Goal: Check status: Check status

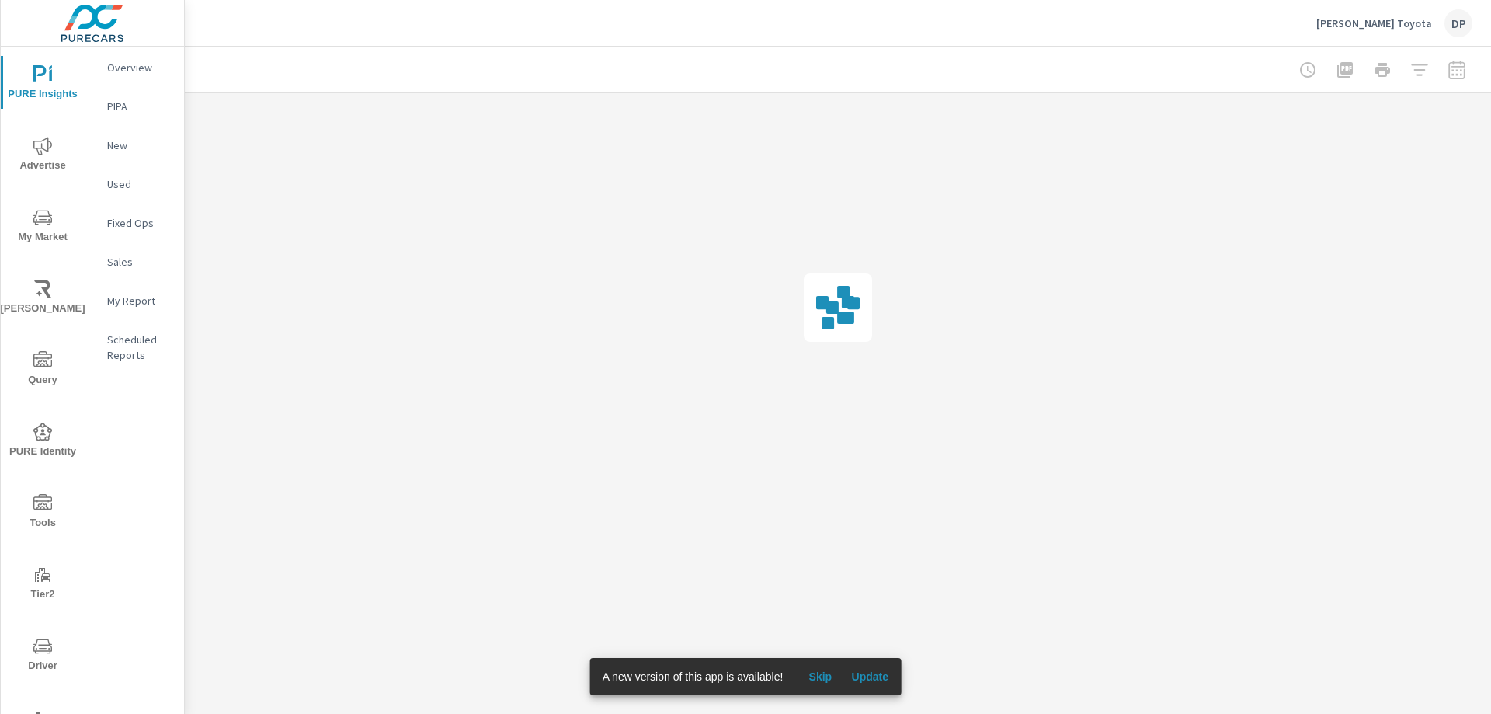
click at [824, 676] on span "Skip" at bounding box center [819, 676] width 37 height 14
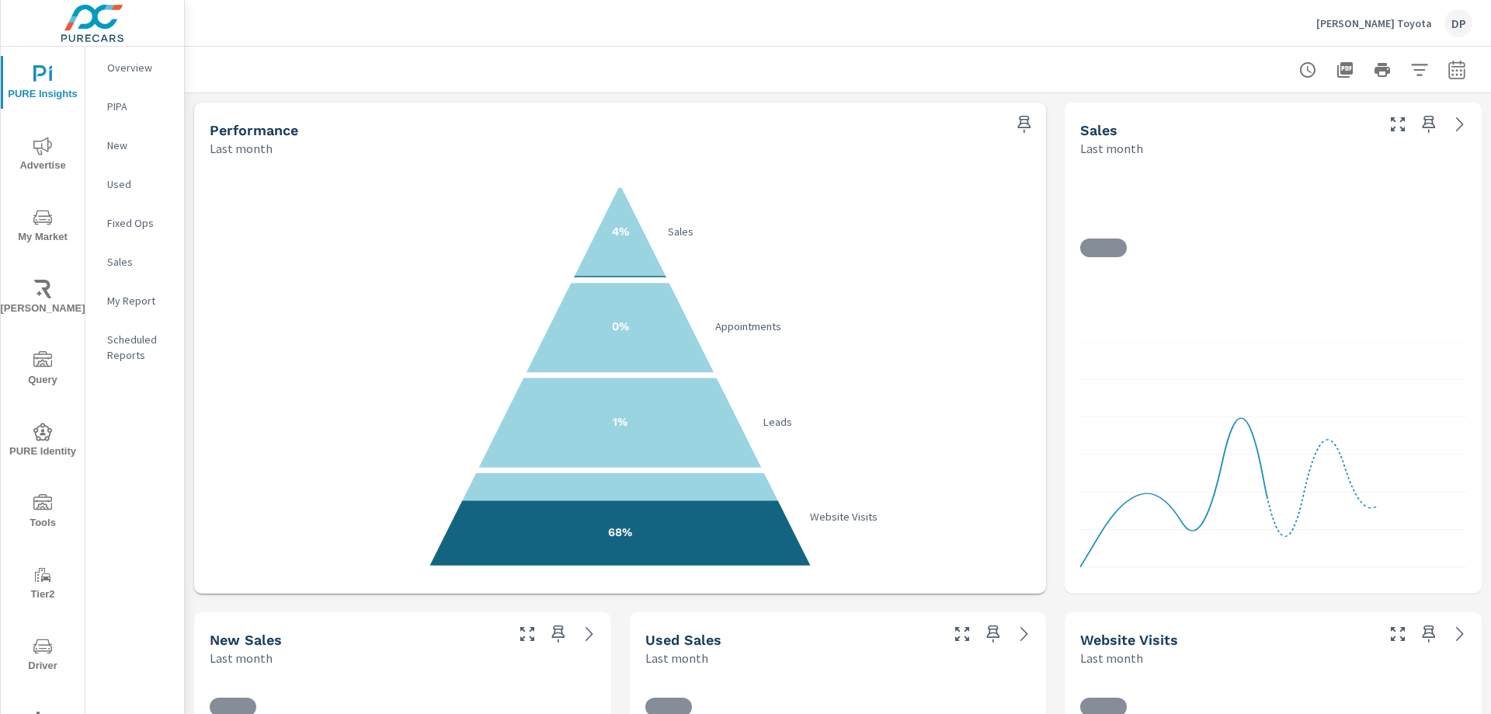
click at [919, 62] on div at bounding box center [837, 70] width 1269 height 46
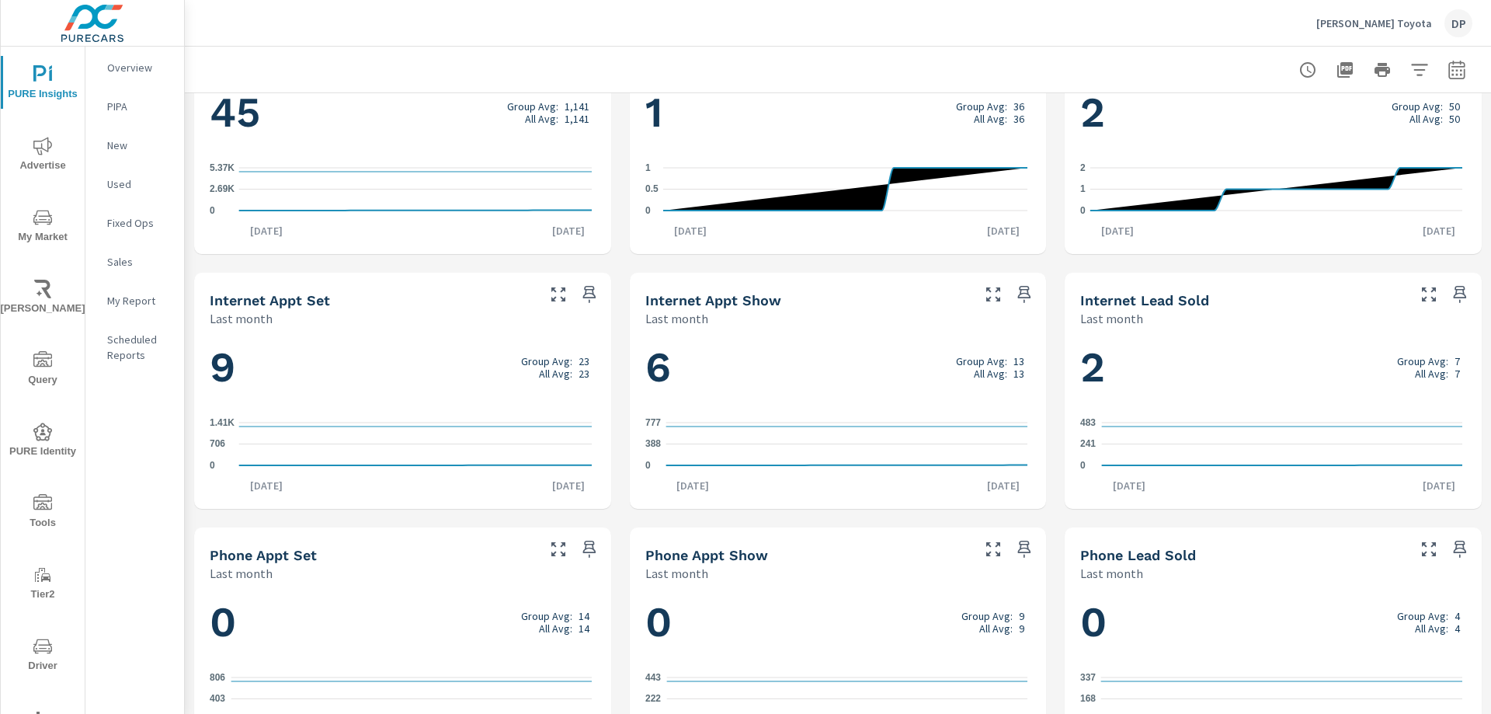
scroll to position [908, 0]
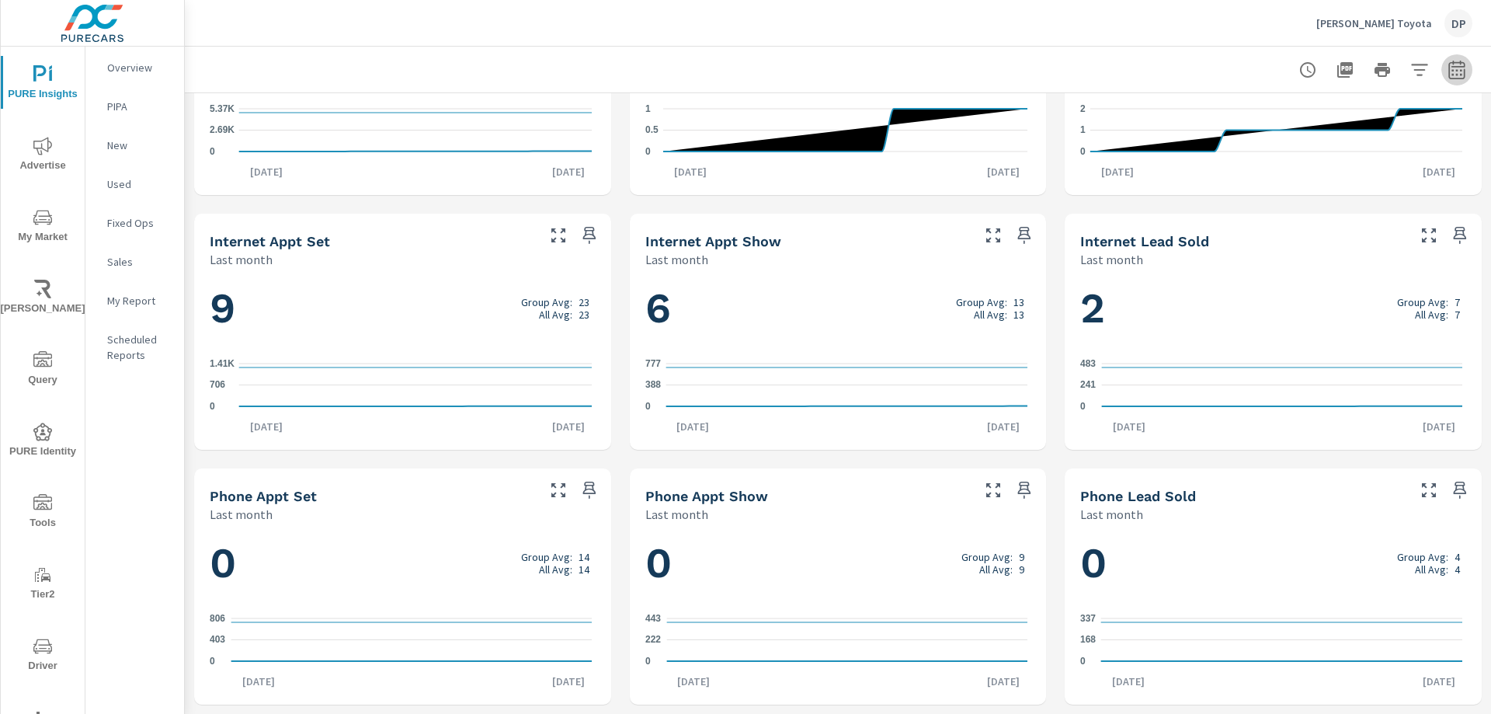
click at [1458, 75] on button "button" at bounding box center [1456, 69] width 31 height 31
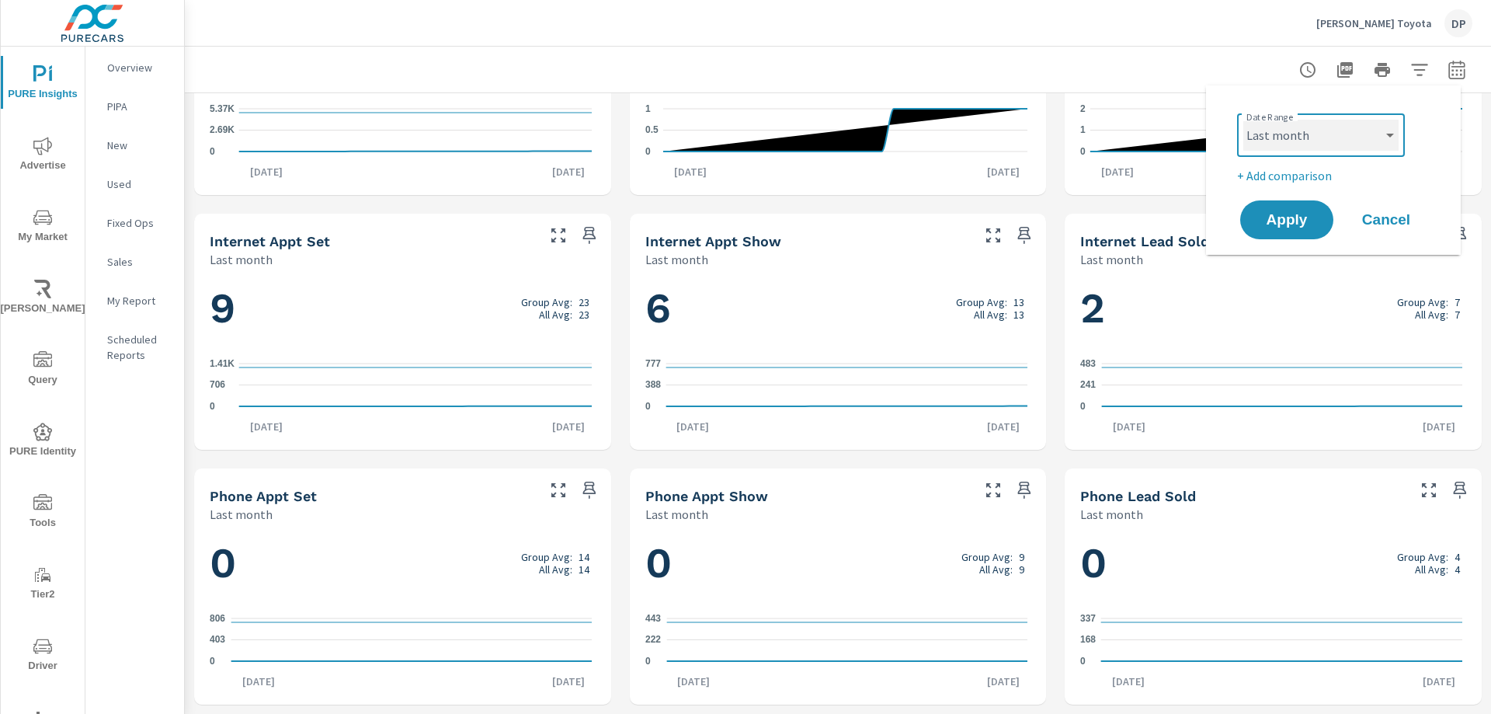
click at [1319, 135] on select "Custom [DATE] Last week Last 7 days Last 14 days Last 30 days Last 45 days Last…" at bounding box center [1320, 135] width 155 height 31
click at [1243, 120] on select "Custom [DATE] Last week Last 7 days Last 14 days Last 30 days Last 45 days Last…" at bounding box center [1320, 135] width 155 height 31
select select "Month to date"
click at [1300, 220] on span "Apply" at bounding box center [1287, 220] width 64 height 15
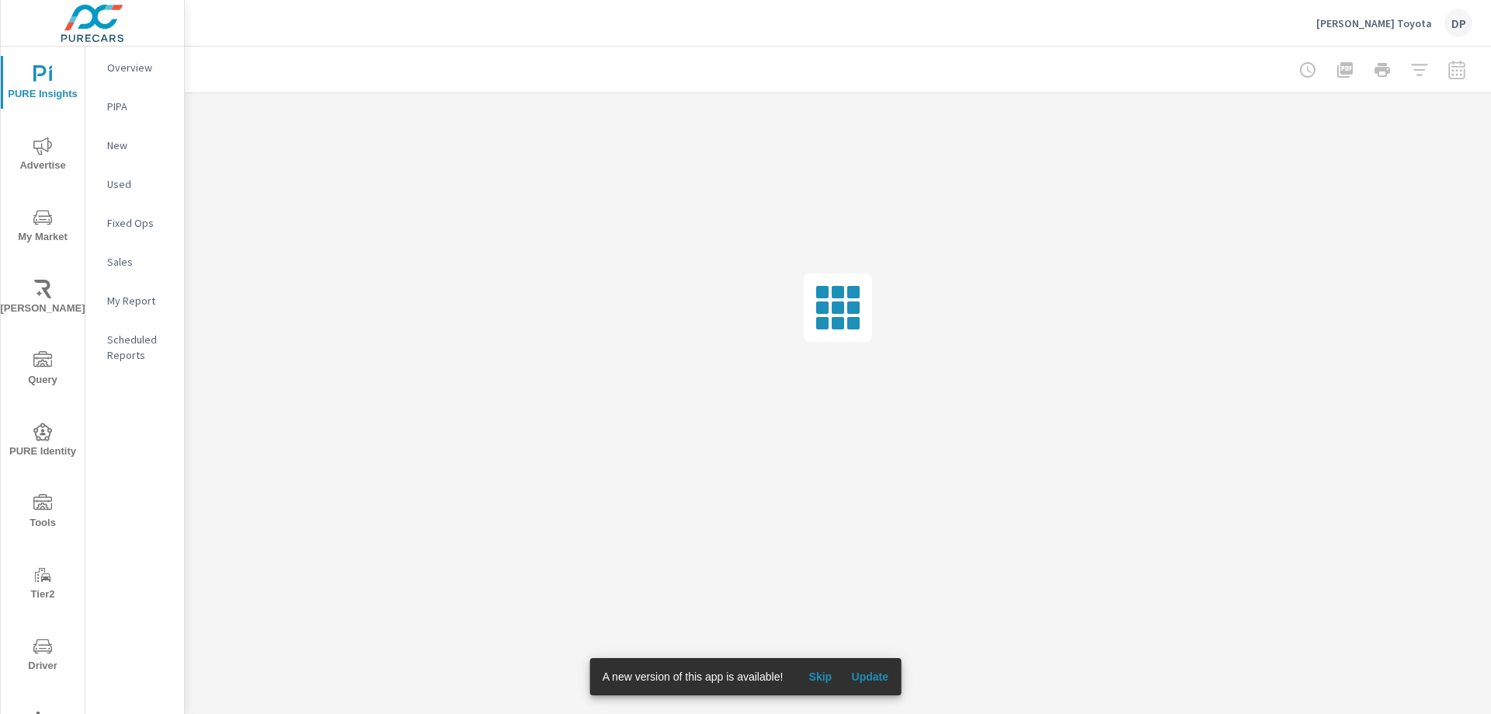
click at [815, 679] on span "Skip" at bounding box center [819, 676] width 37 height 14
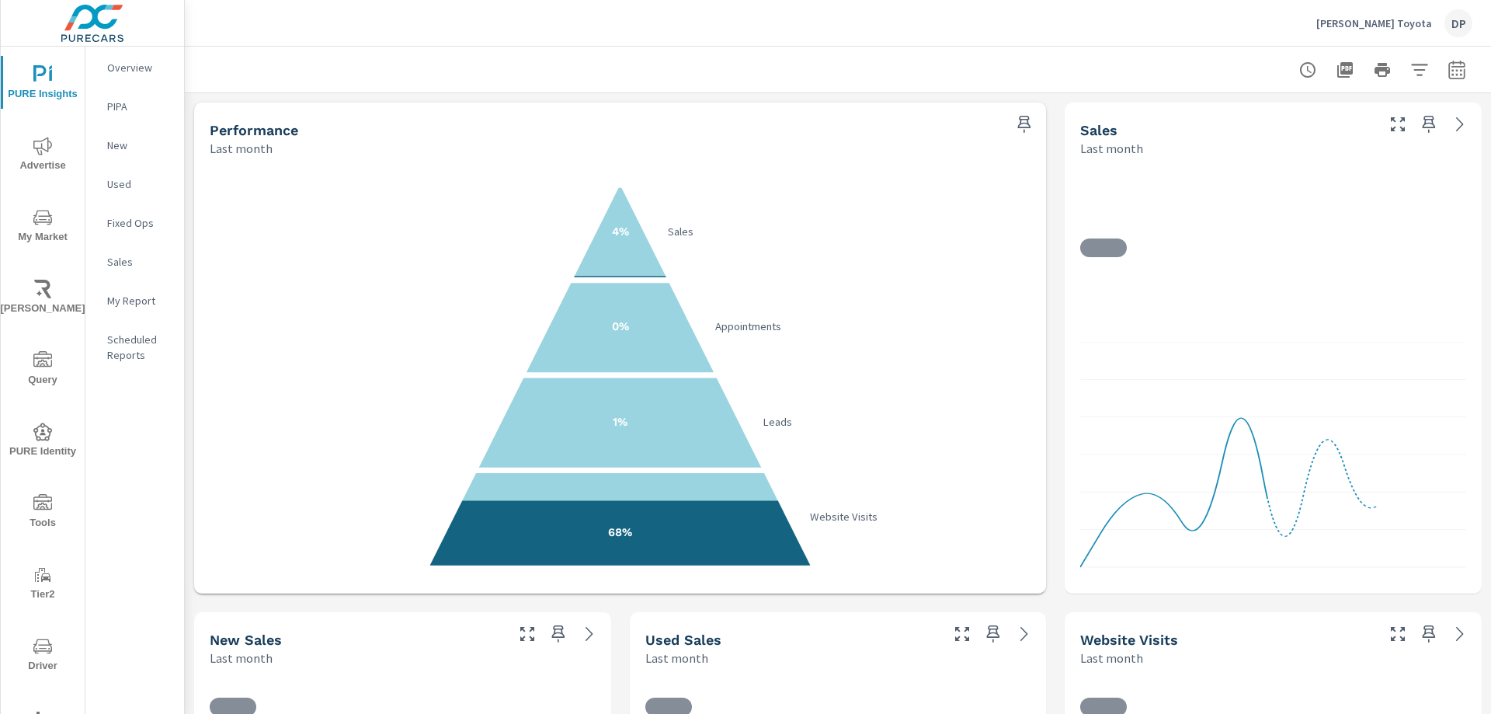
click at [1016, 46] on header "[PERSON_NAME] Toyota DP" at bounding box center [838, 23] width 1306 height 47
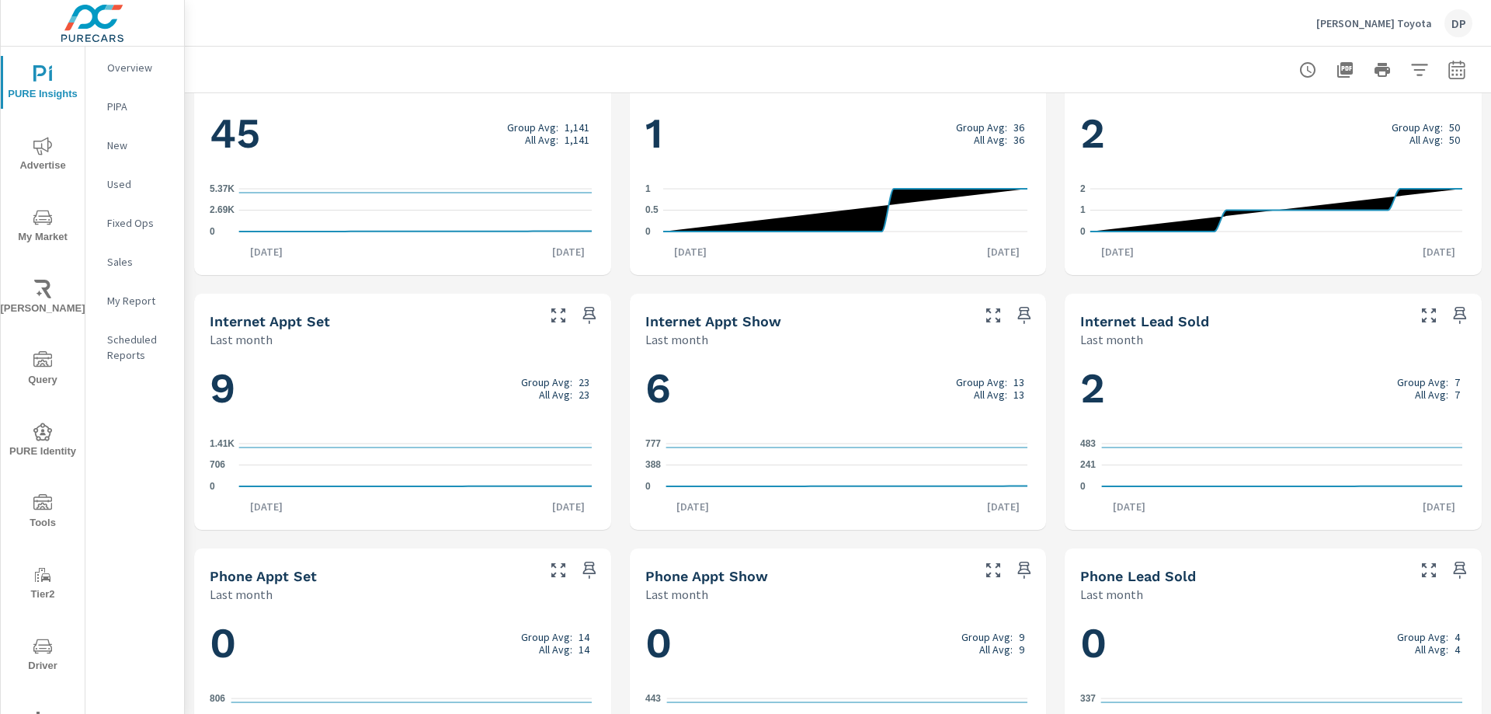
scroll to position [908, 0]
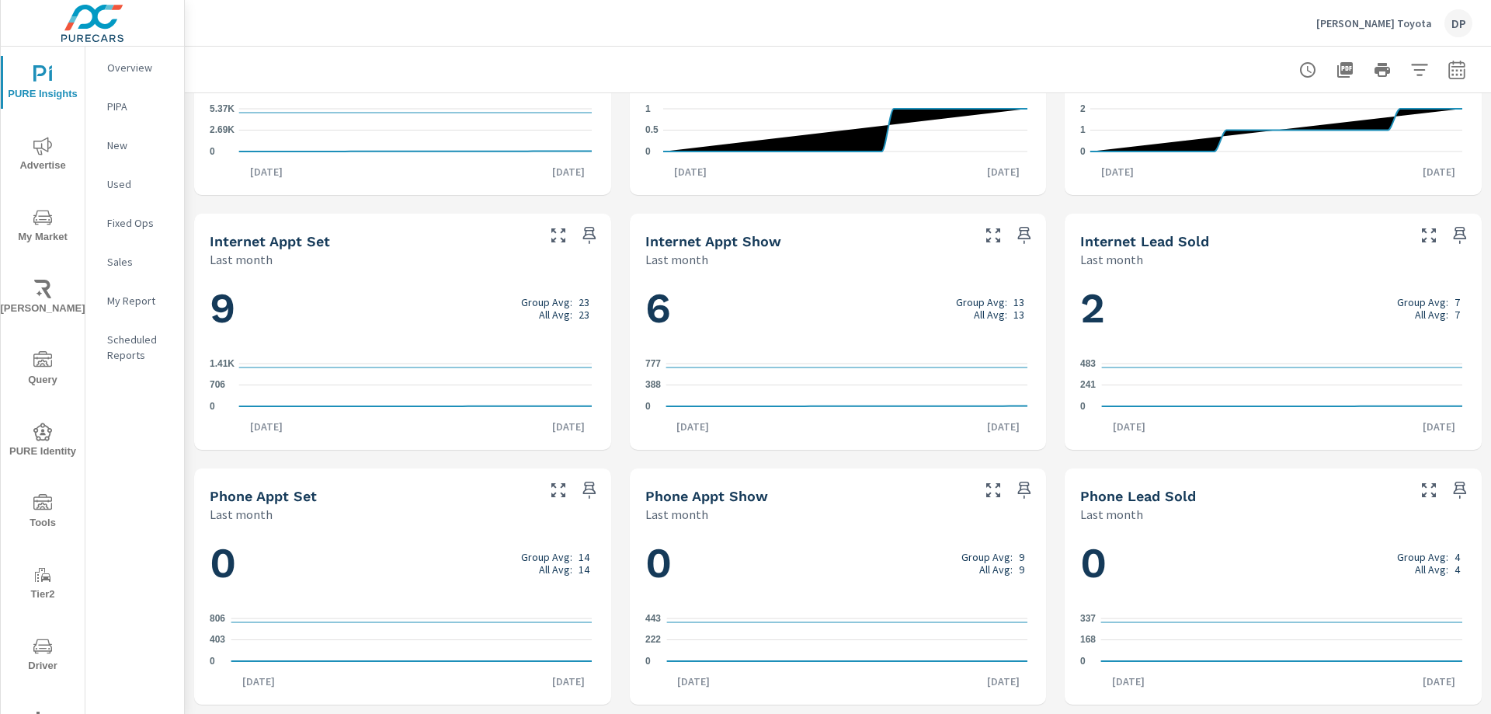
click at [1448, 72] on icon "button" at bounding box center [1457, 70] width 19 height 19
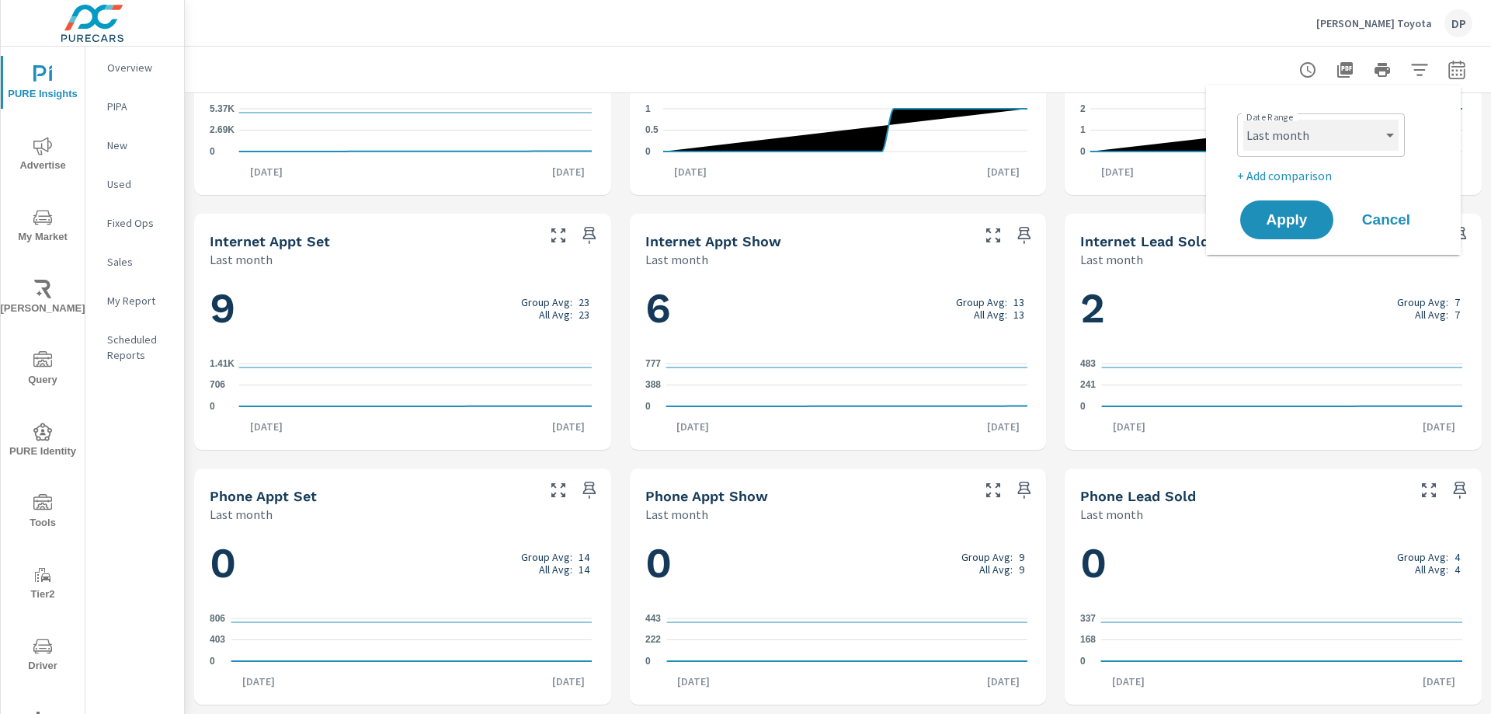
click at [1309, 143] on select "Custom [DATE] Last week Last 7 days Last 14 days Last 30 days Last 45 days Last…" at bounding box center [1320, 135] width 155 height 31
click at [1243, 120] on select "Custom [DATE] Last week Last 7 days Last 14 days Last 30 days Last 45 days Last…" at bounding box center [1320, 135] width 155 height 31
select select "Month to date"
click at [1280, 223] on span "Apply" at bounding box center [1287, 220] width 64 height 15
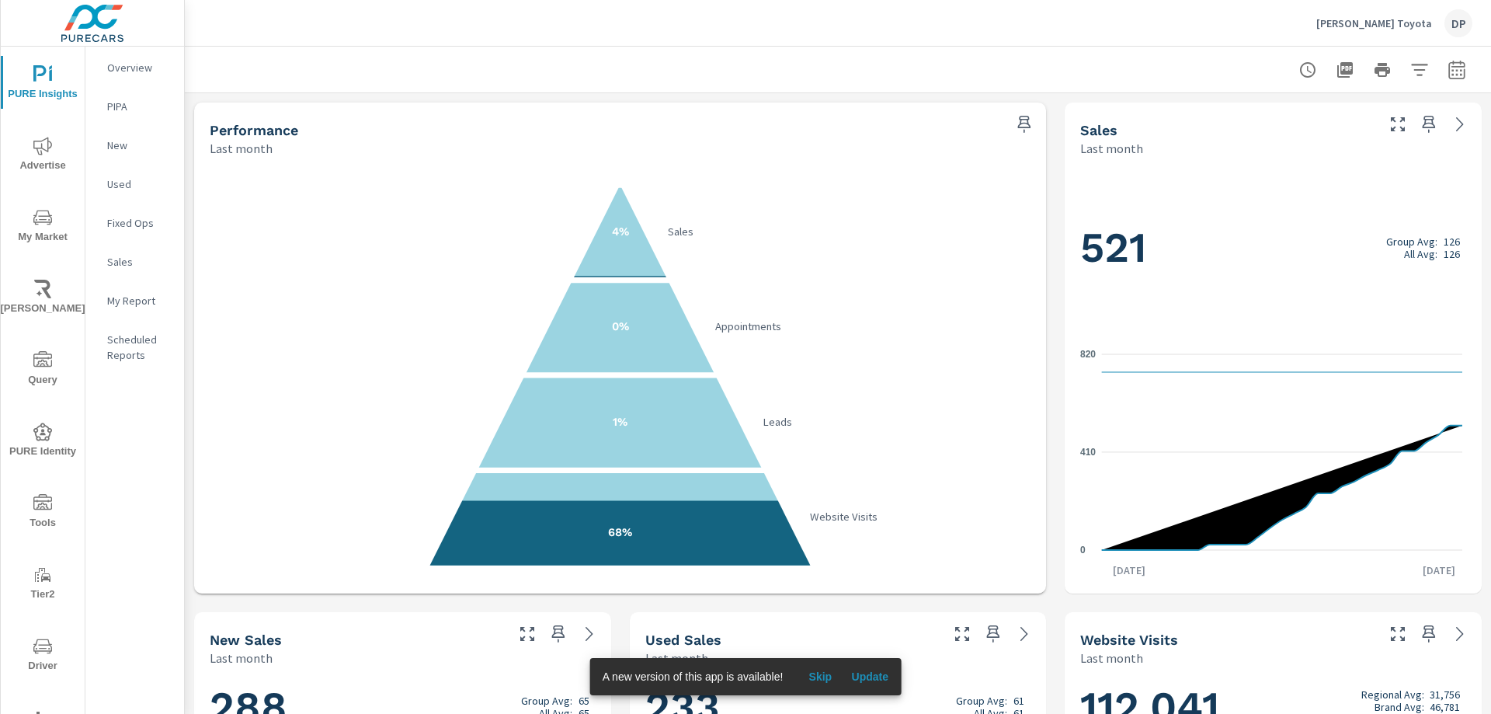
click at [1461, 63] on div at bounding box center [838, 70] width 1306 height 46
click at [1451, 70] on icon "button" at bounding box center [1456, 72] width 10 height 6
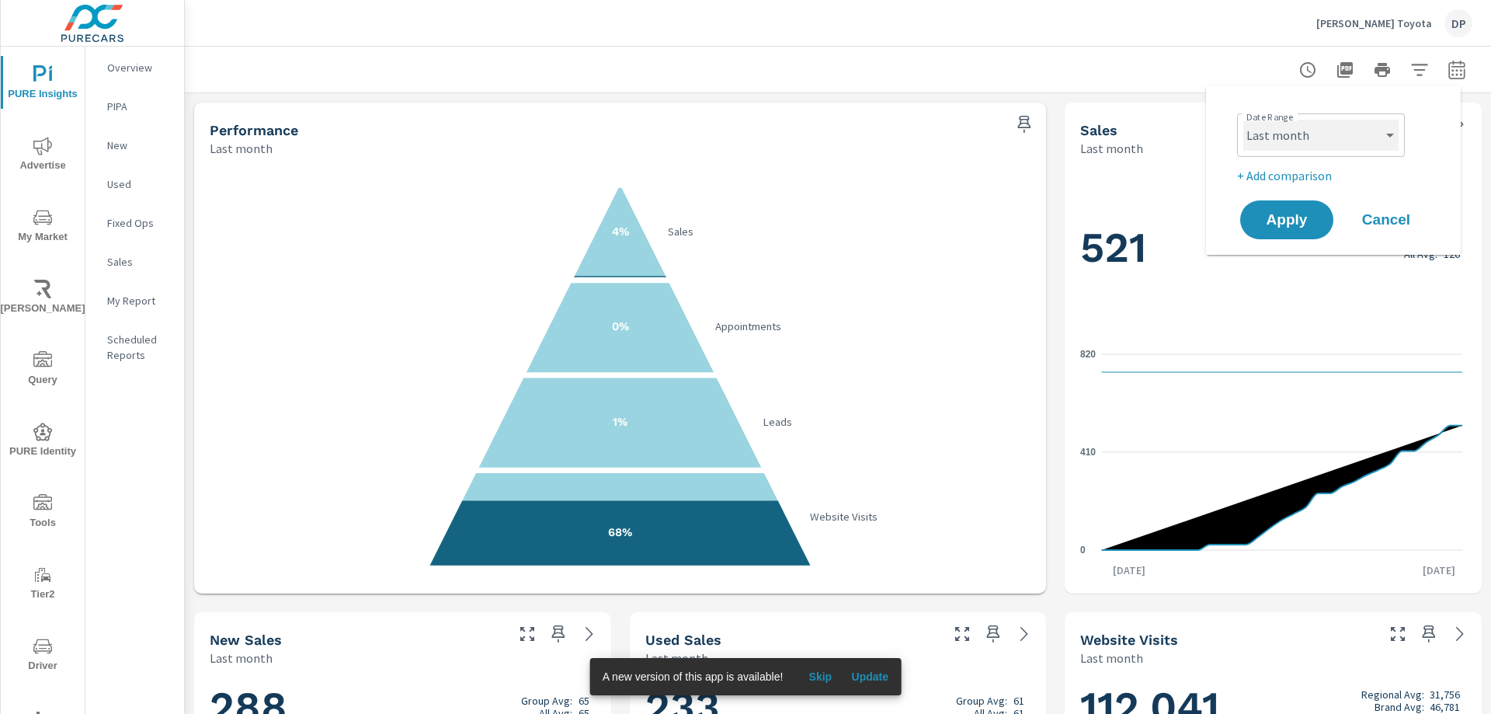
click at [1302, 140] on select "Custom [DATE] Last week Last 7 days Last 14 days Last 30 days Last 45 days Last…" at bounding box center [1320, 135] width 155 height 31
click at [1243, 120] on select "Custom [DATE] Last week Last 7 days Last 14 days Last 30 days Last 45 days Last…" at bounding box center [1320, 135] width 155 height 31
select select "Month to date"
click at [1296, 214] on span "Apply" at bounding box center [1287, 220] width 64 height 15
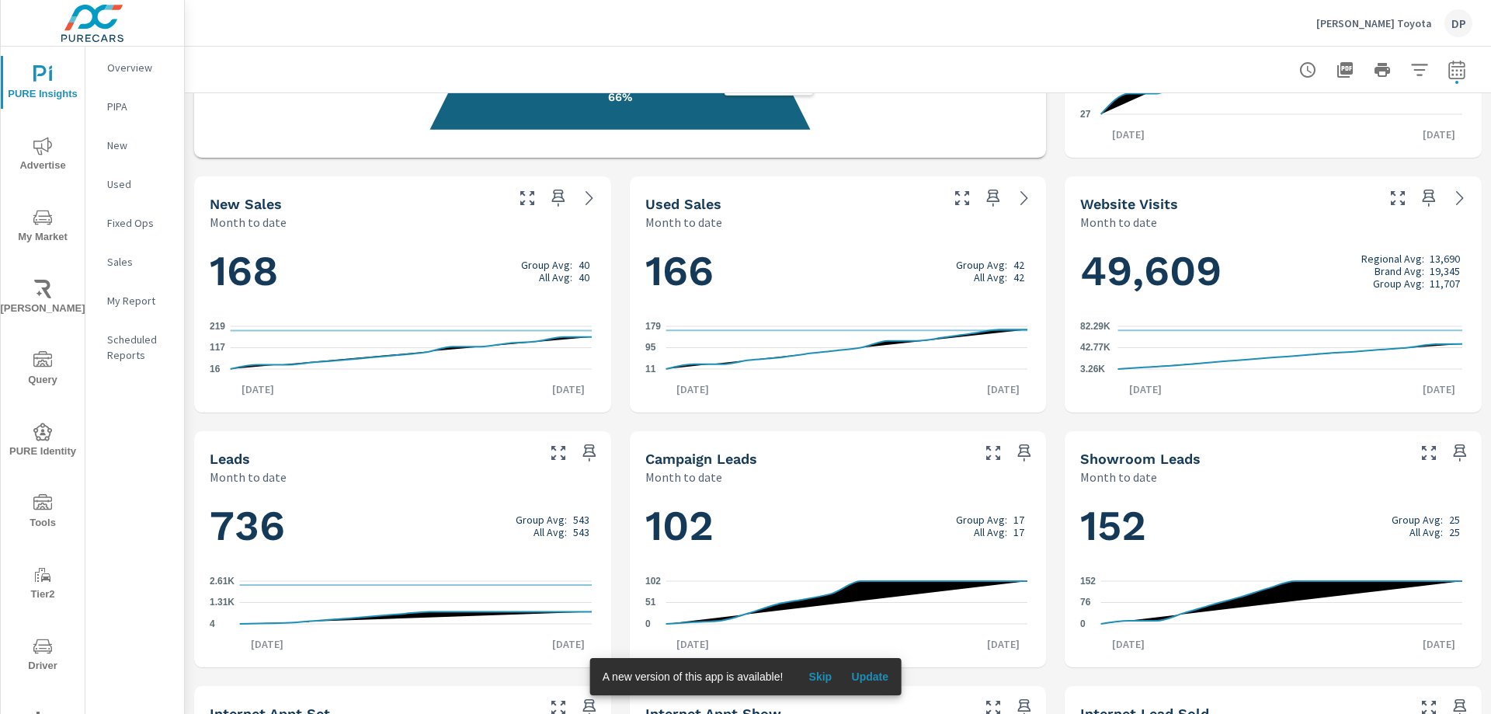
scroll to position [209, 0]
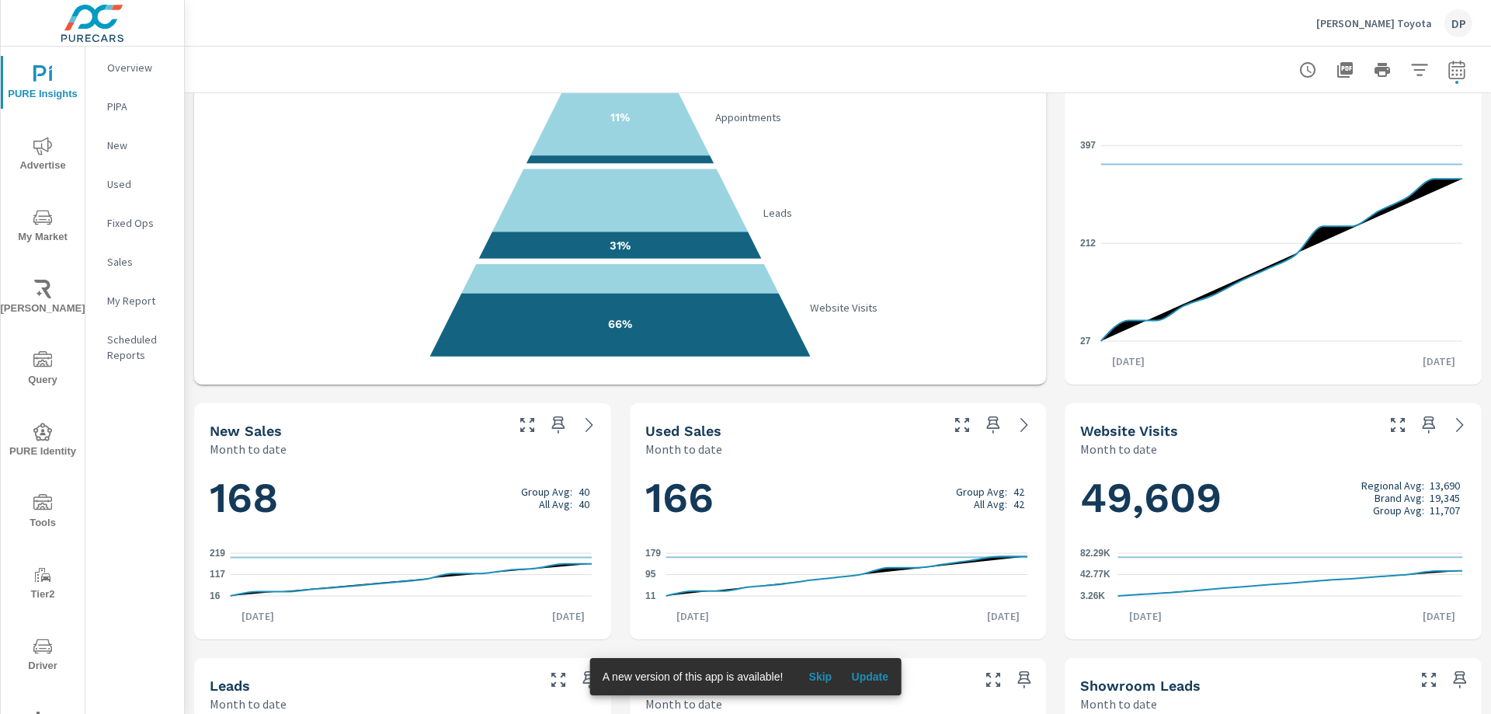
click at [813, 669] on span "Skip" at bounding box center [819, 676] width 37 height 14
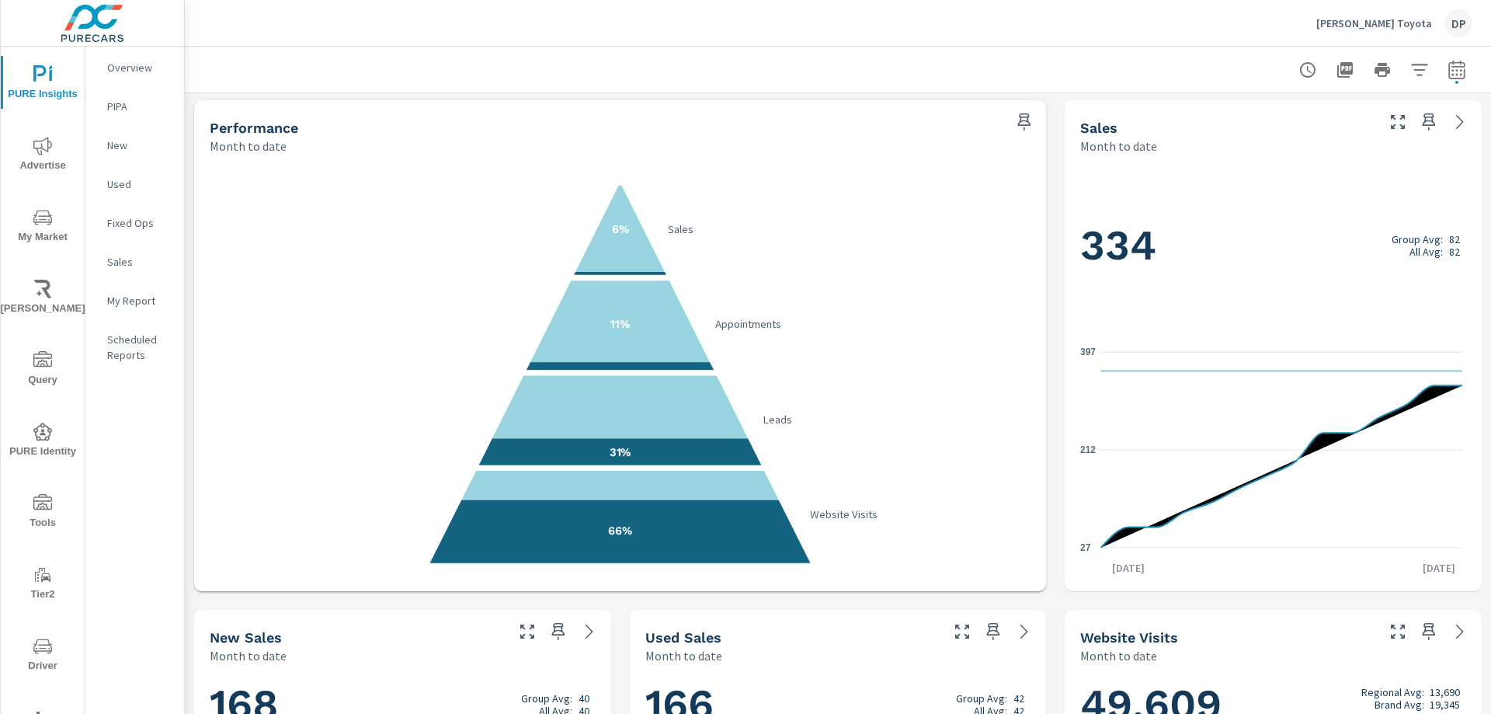
scroll to position [0, 0]
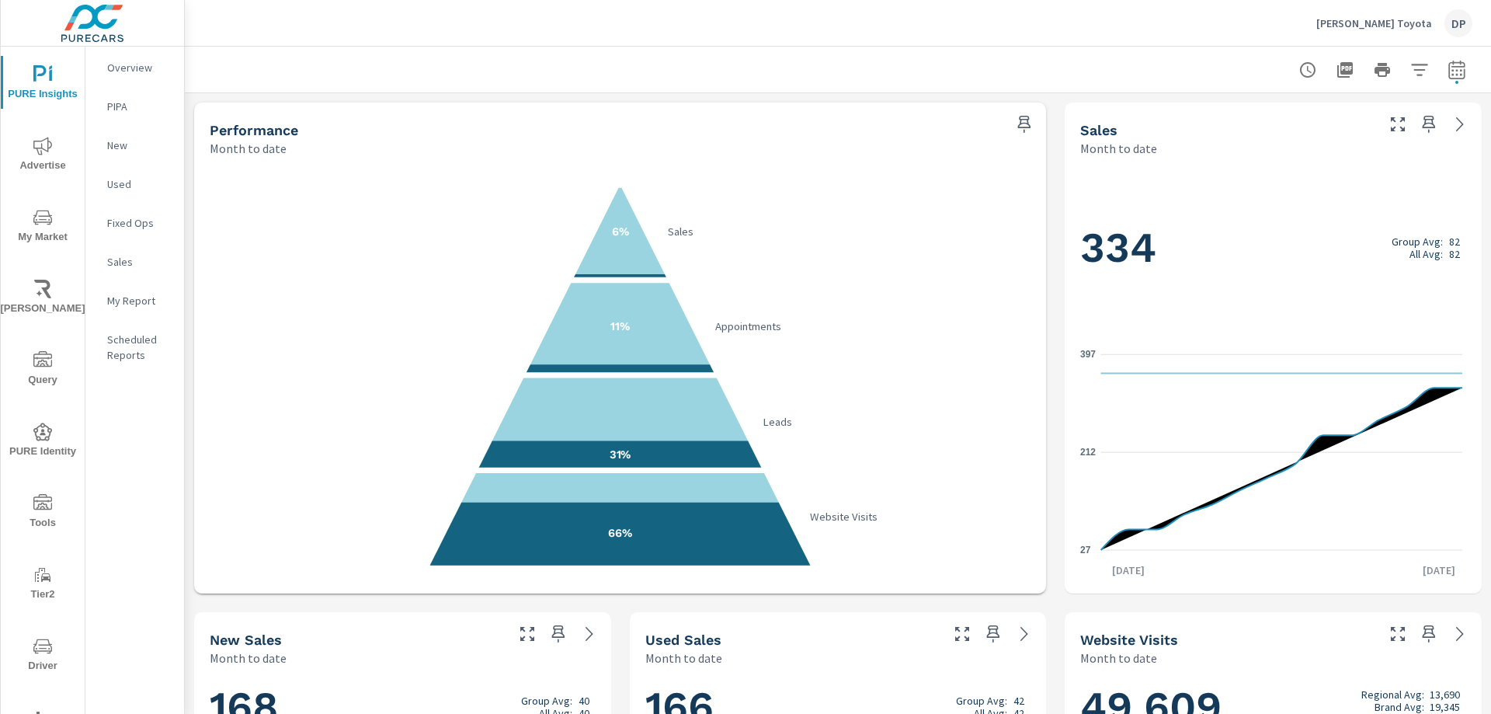
click at [1022, 280] on icon "6% Sales 11% Appointments 31% Leads 66% Website Visits" at bounding box center [620, 375] width 813 height 381
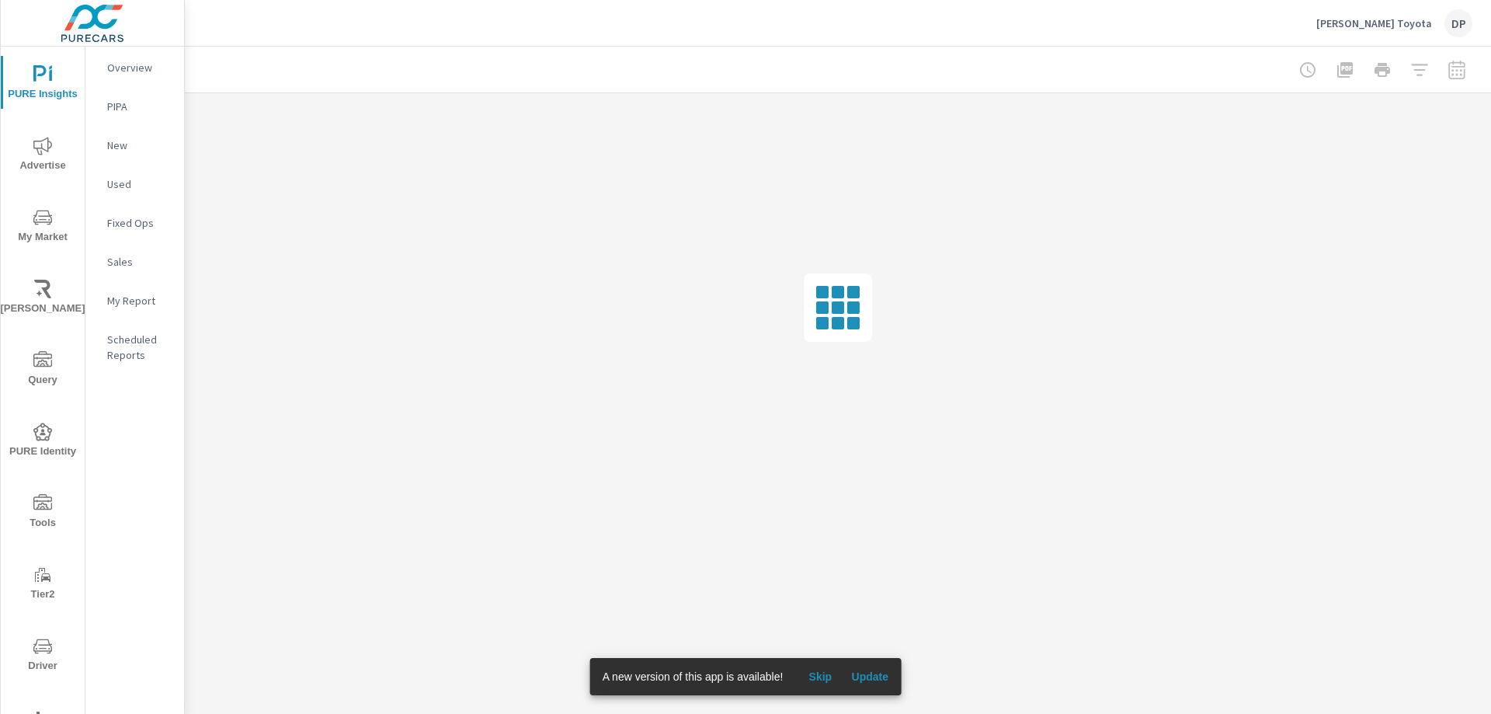
click at [818, 674] on span "Skip" at bounding box center [819, 676] width 37 height 14
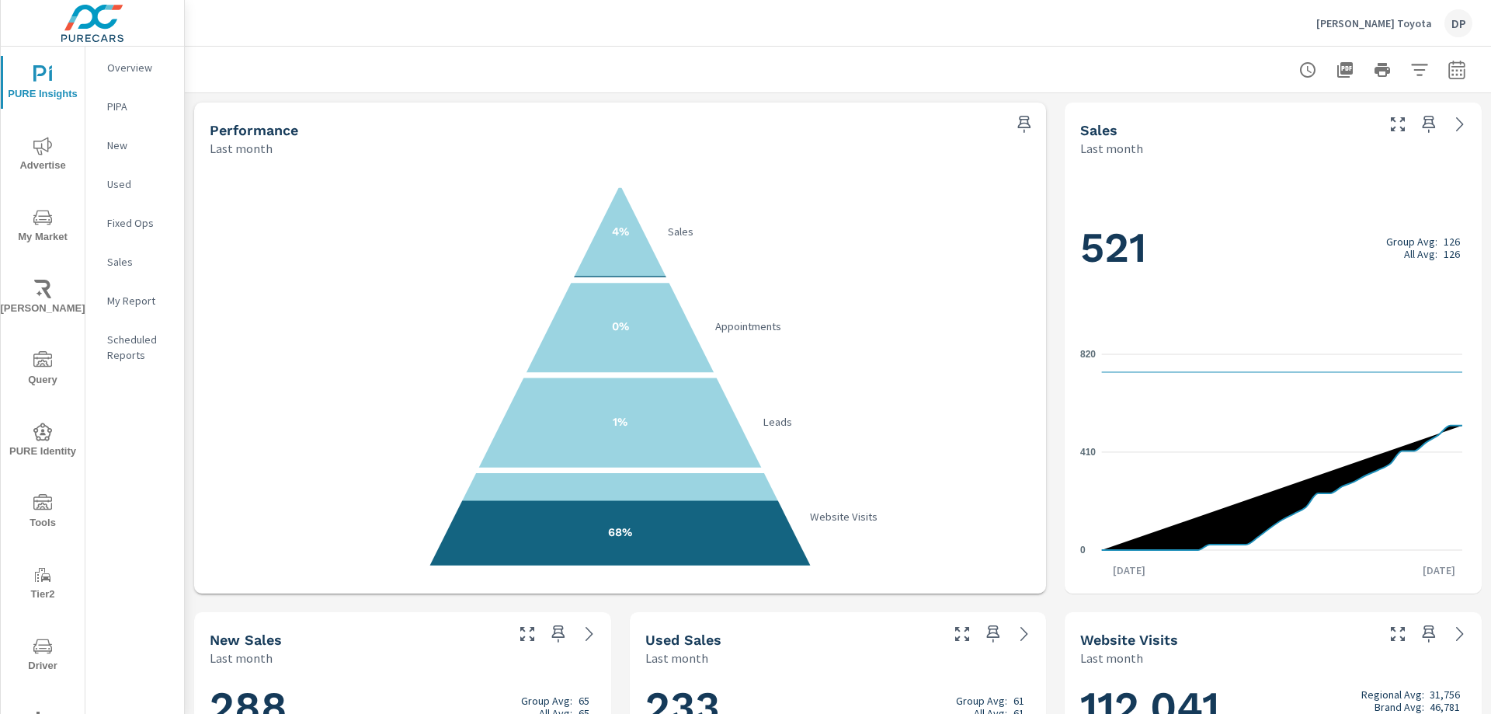
click at [1448, 71] on icon "button" at bounding box center [1457, 70] width 19 height 19
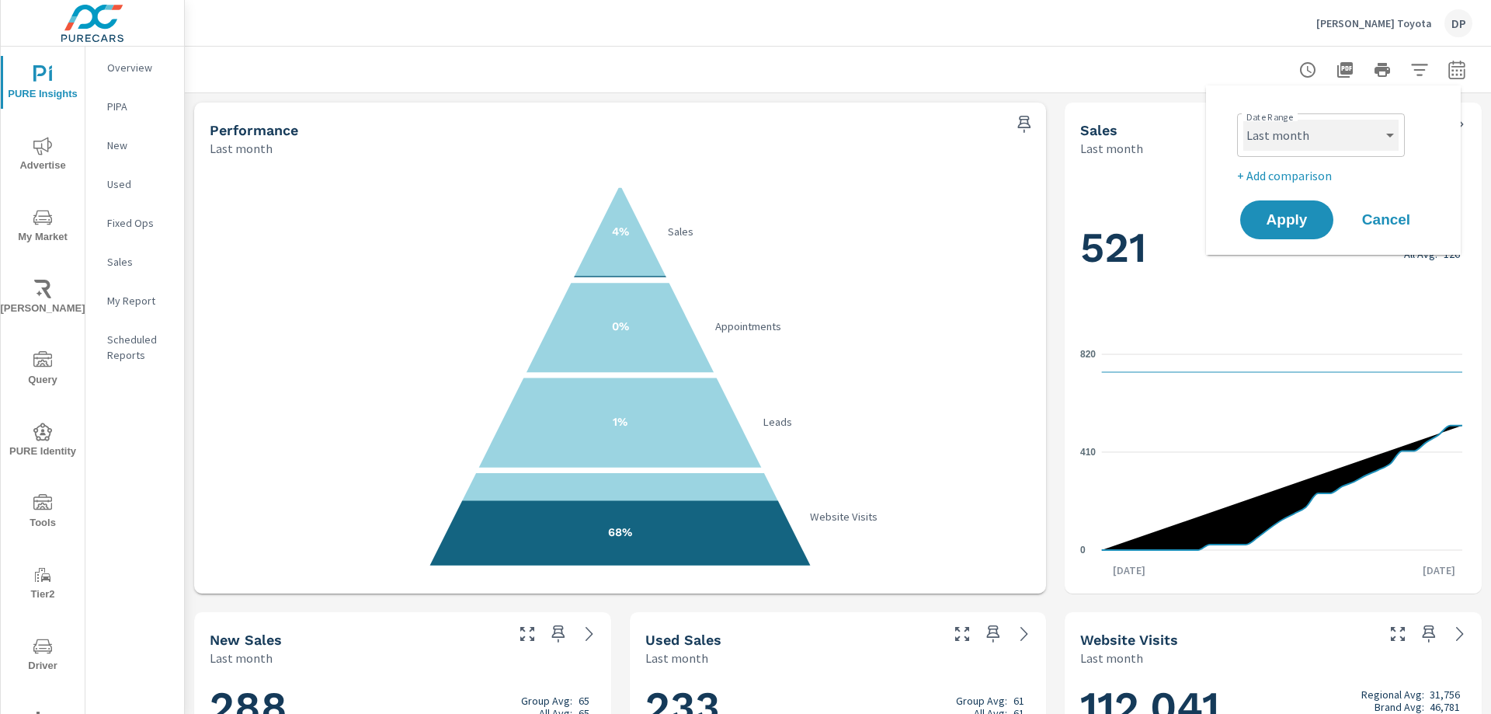
click at [1304, 139] on select "Custom [DATE] Last week Last 7 days Last 14 days Last 30 days Last 45 days Last…" at bounding box center [1320, 135] width 155 height 31
click at [1243, 120] on select "Custom [DATE] Last week Last 7 days Last 14 days Last 30 days Last 45 days Last…" at bounding box center [1320, 135] width 155 height 31
select select "Month to date"
click at [1299, 205] on button "Apply" at bounding box center [1287, 220] width 96 height 40
